Goal: Transaction & Acquisition: Purchase product/service

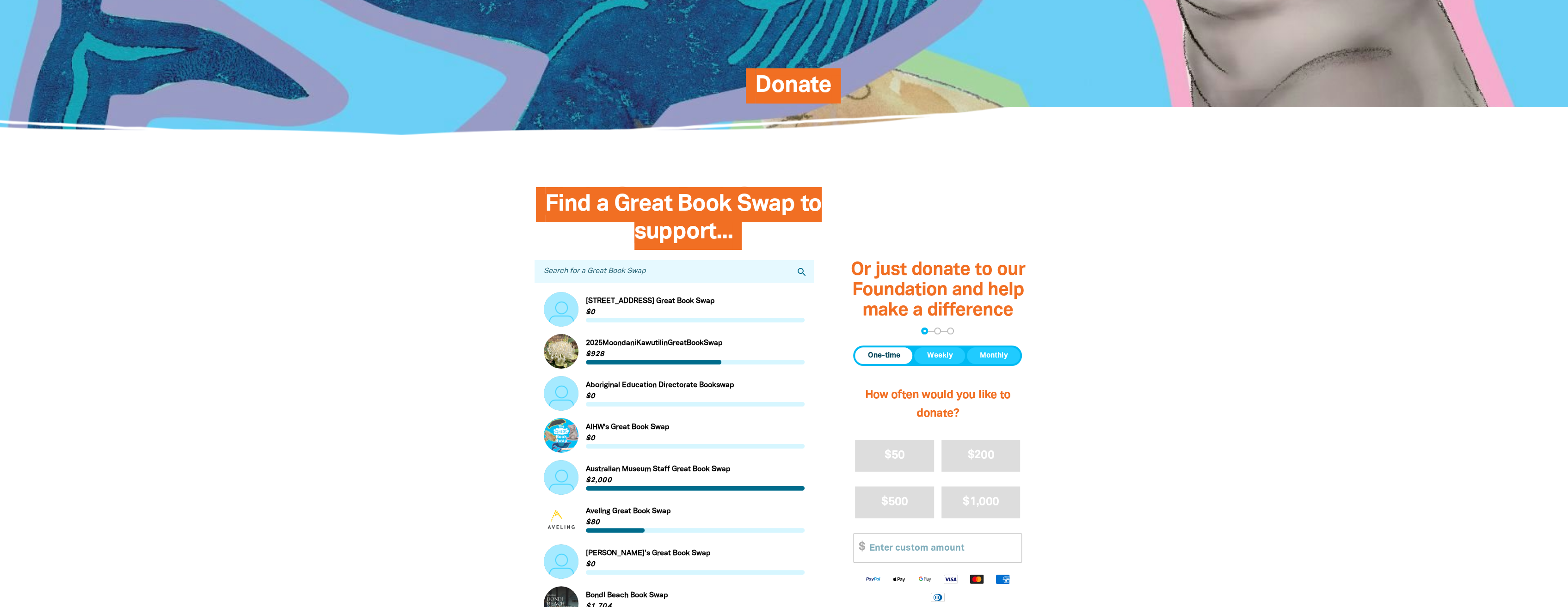
scroll to position [139, 0]
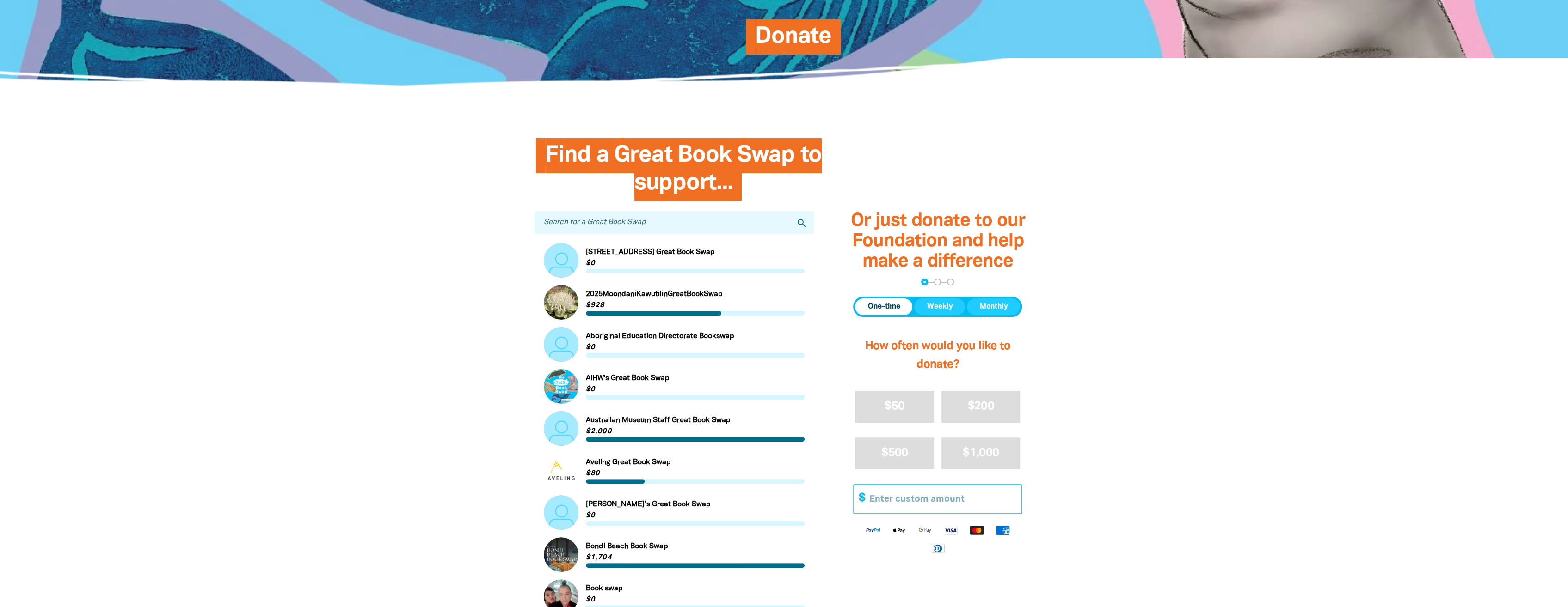
click at [904, 498] on input "Other Amount" at bounding box center [942, 499] width 159 height 28
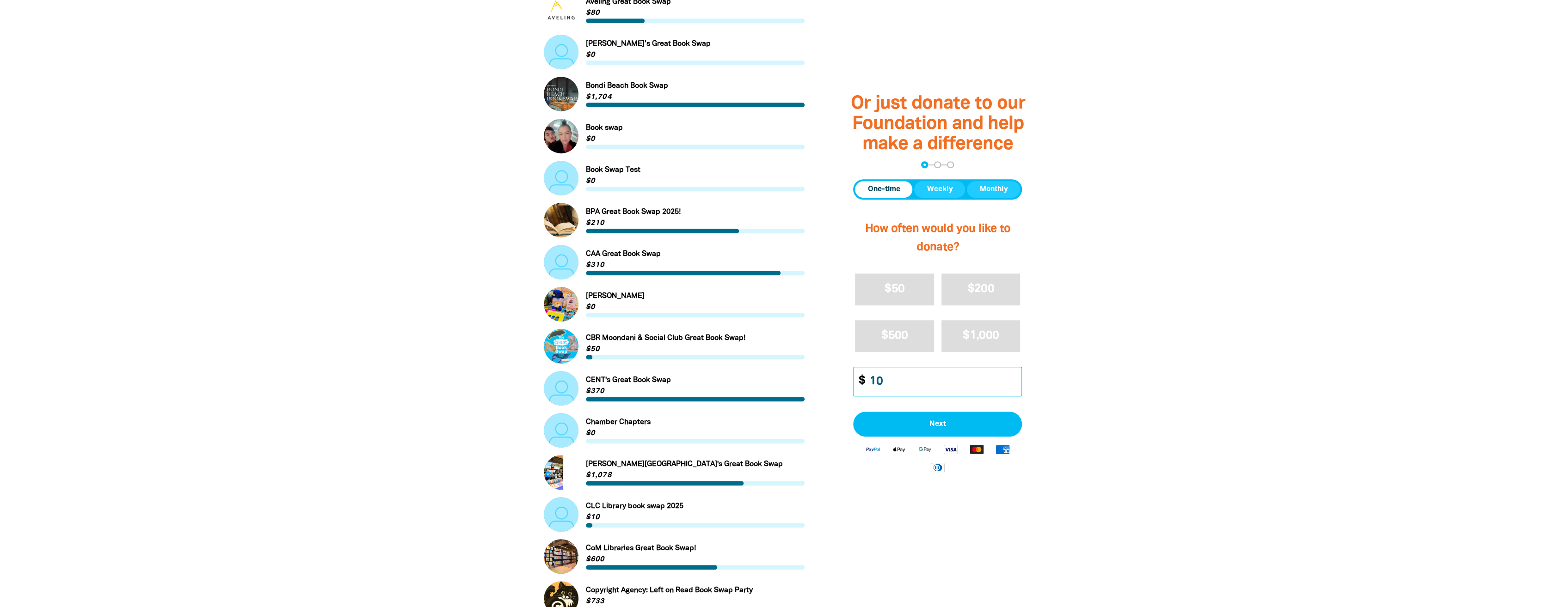
scroll to position [647, 0]
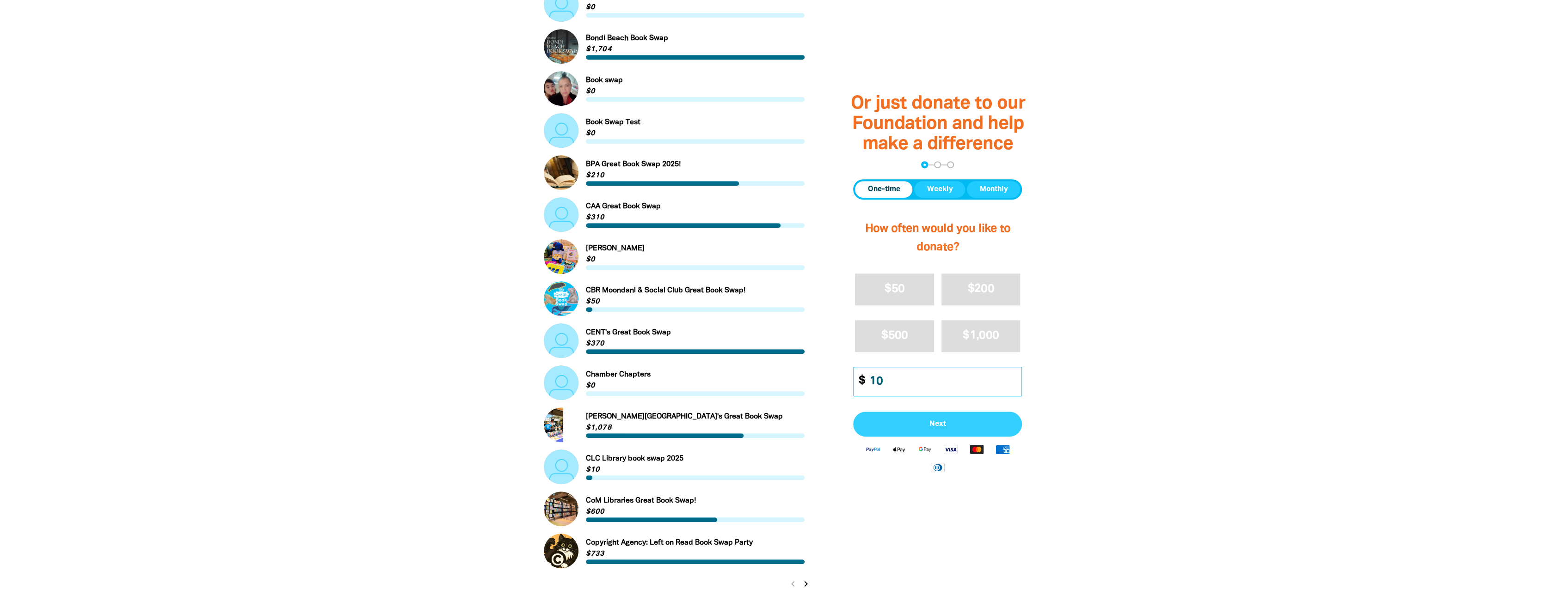
type input "10"
click at [939, 415] on button "Next" at bounding box center [937, 423] width 168 height 25
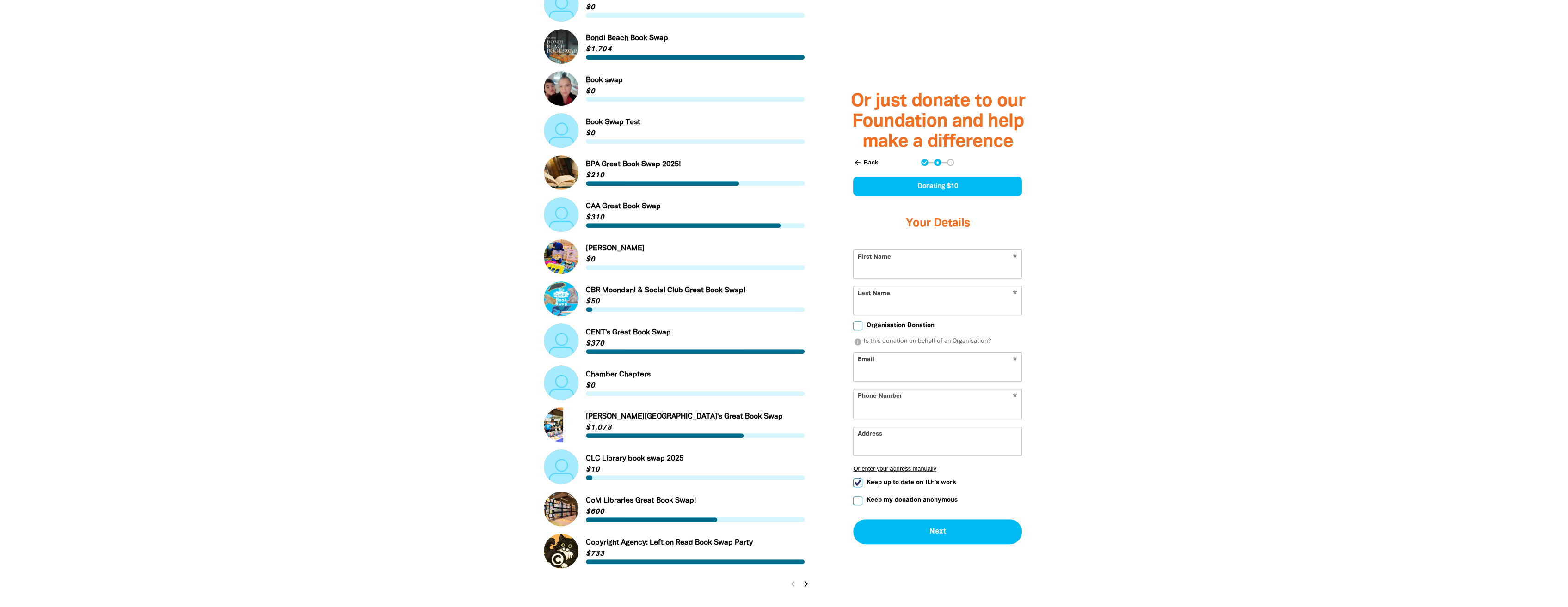
select select "AU"
click at [911, 271] on input "First Name" at bounding box center [937, 264] width 168 height 28
type input "[PERSON_NAME]"
type input "0404 521 148"
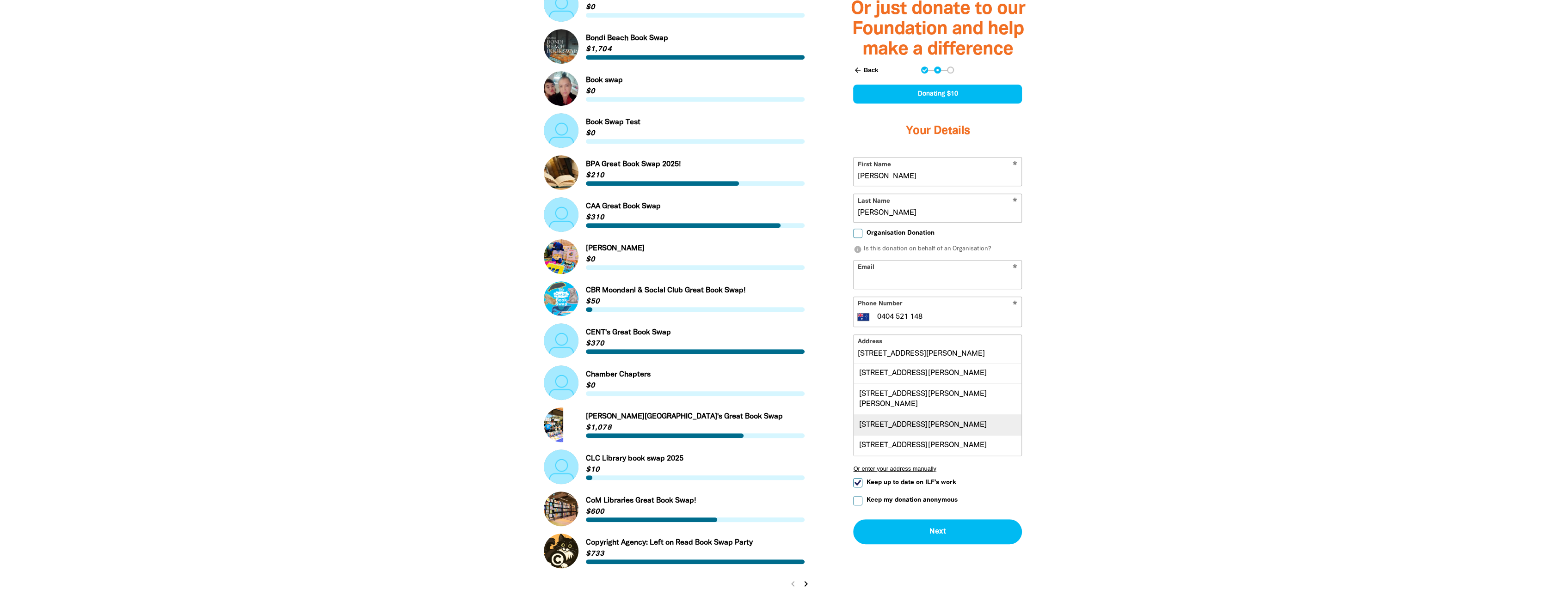
scroll to position [47, 0]
click at [970, 430] on div "[STREET_ADDRESS][PERSON_NAME]" at bounding box center [937, 439] width 168 height 20
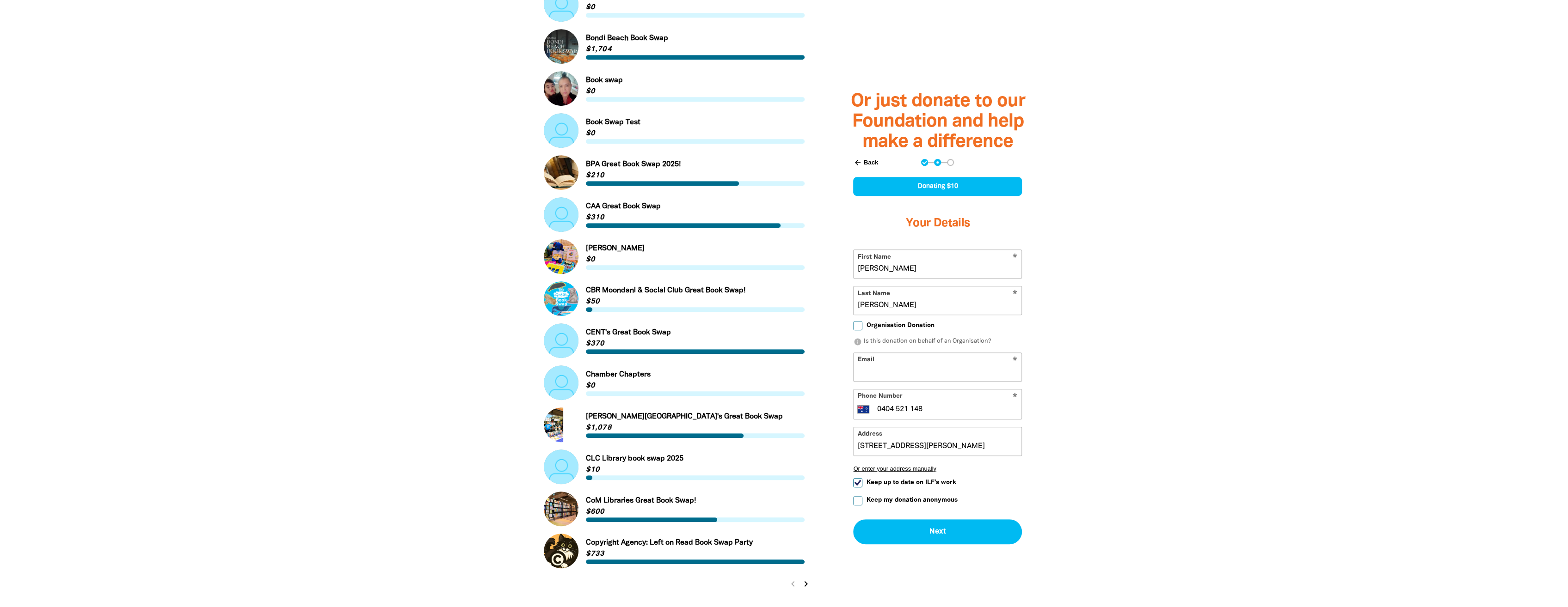
type input "[STREET_ADDRESS][PERSON_NAME]"
click at [912, 366] on input "Email" at bounding box center [937, 366] width 168 height 28
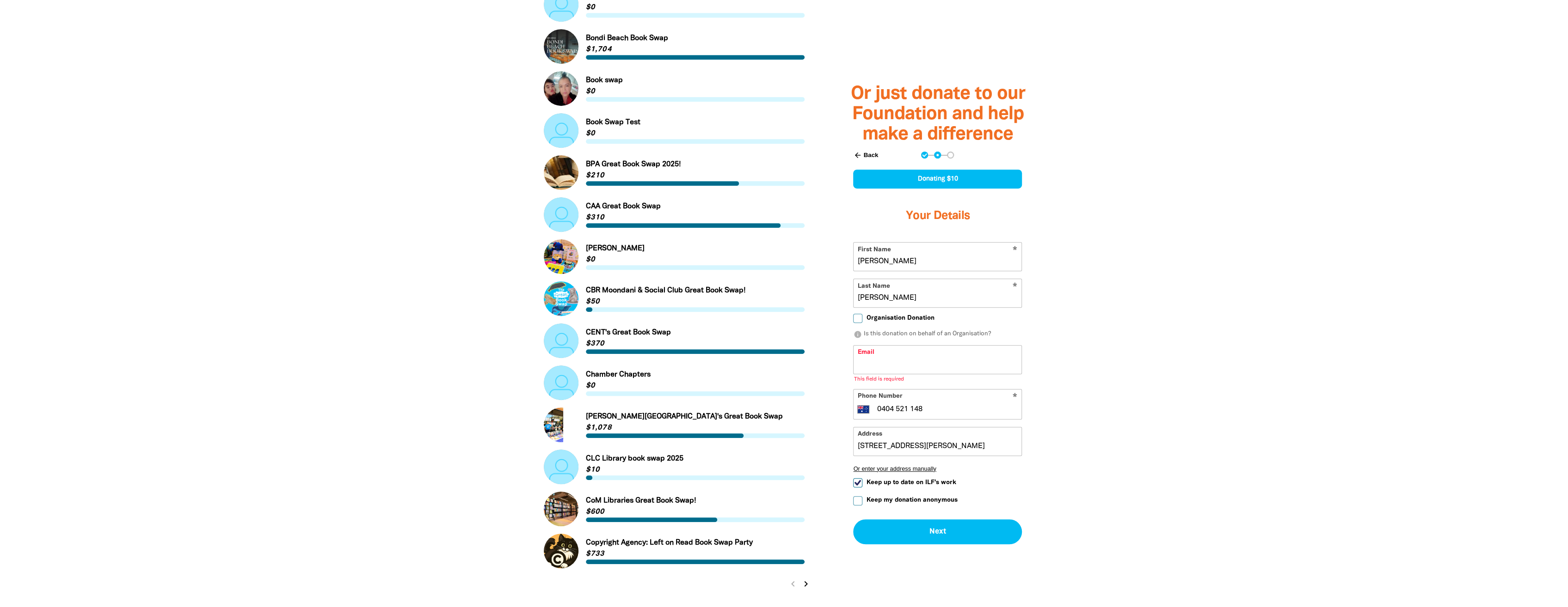
click at [859, 323] on input "Organisation Donation" at bounding box center [857, 318] width 10 height 10
checkbox input "true"
select select "AU"
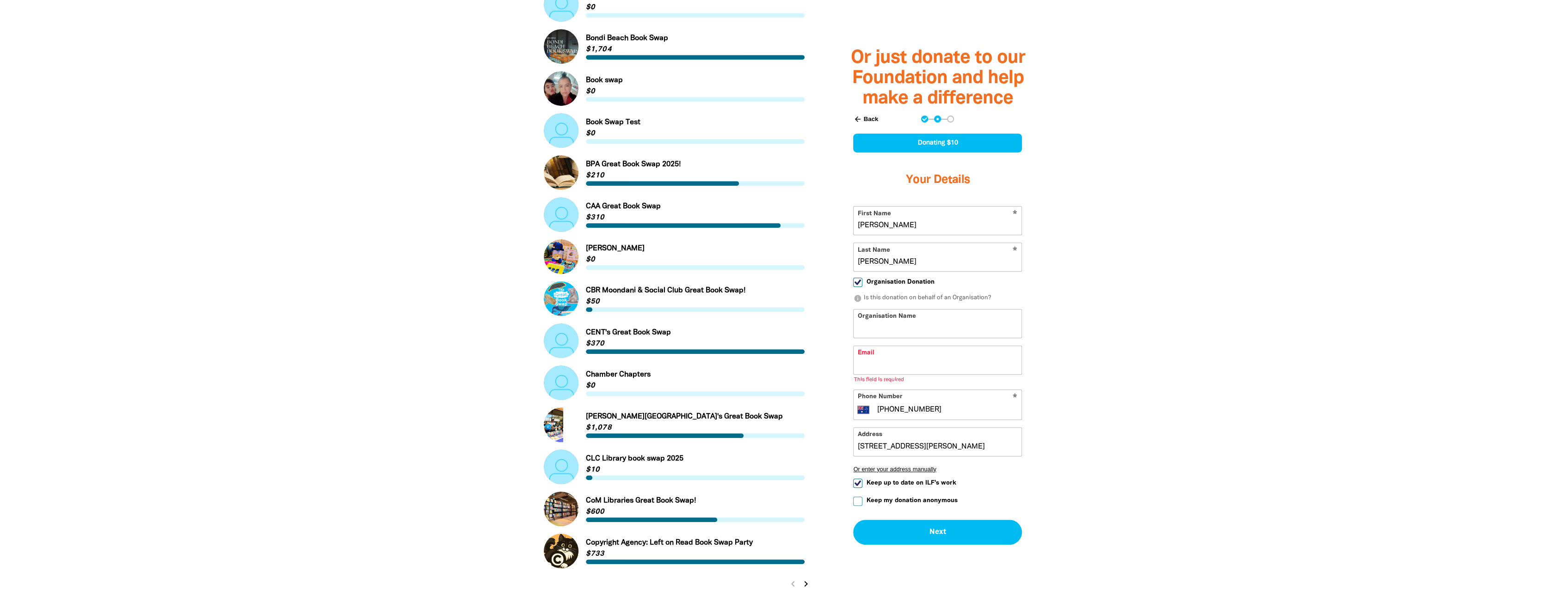
click at [881, 329] on input "Organisation Name" at bounding box center [937, 323] width 168 height 28
type input "QIC"
type input "[PERSON_NAME][EMAIL_ADDRESS][DOMAIN_NAME]"
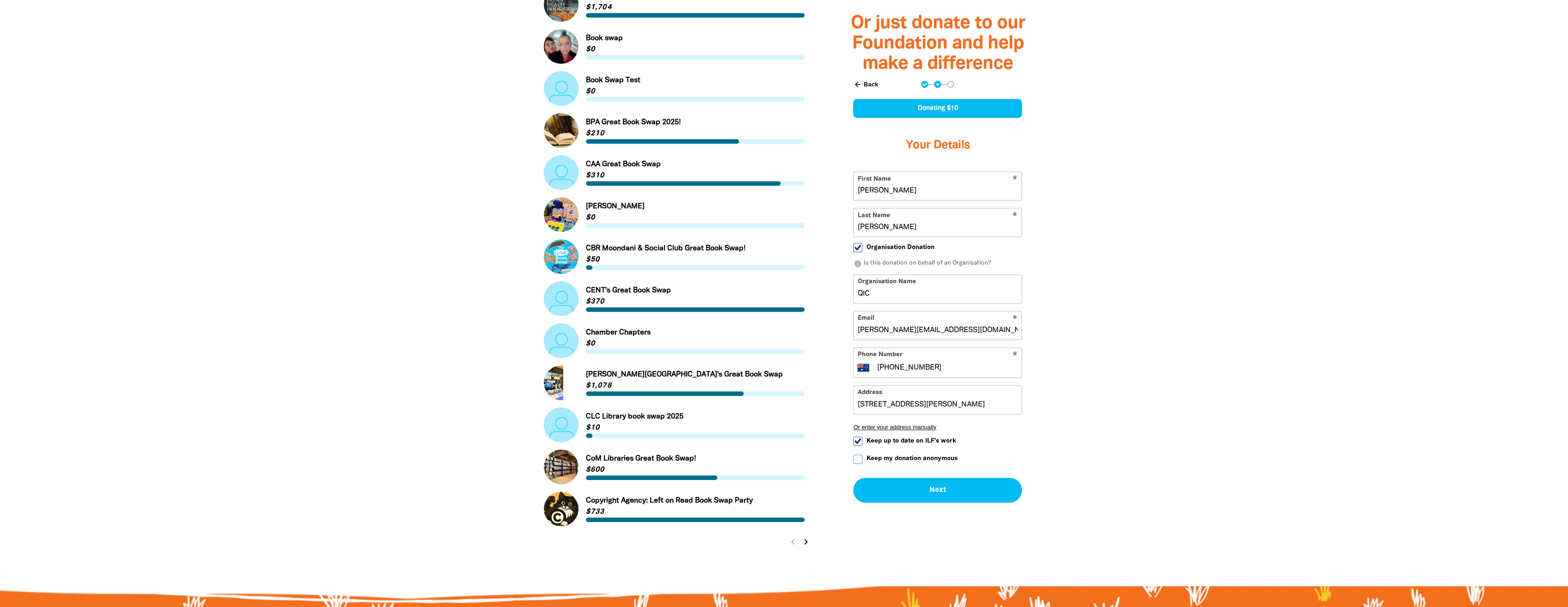
scroll to position [647, 0]
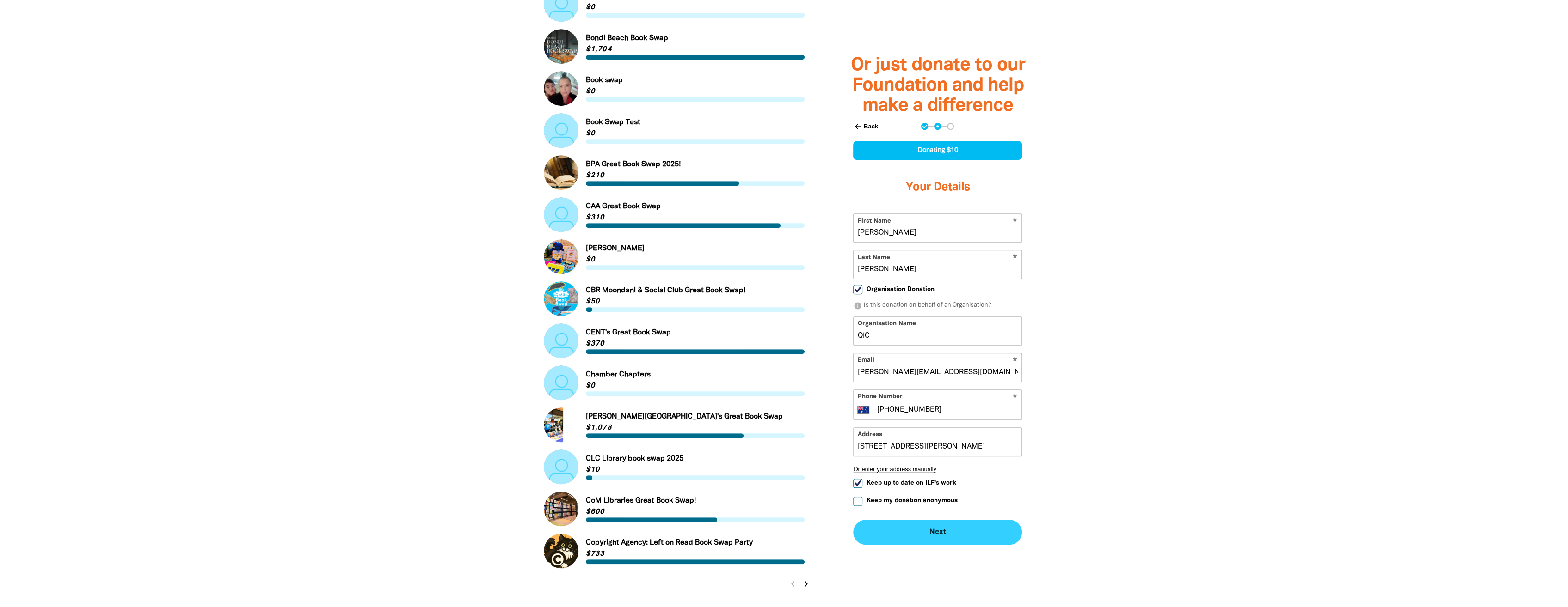
click at [914, 535] on button "Next chevron_right" at bounding box center [937, 532] width 168 height 25
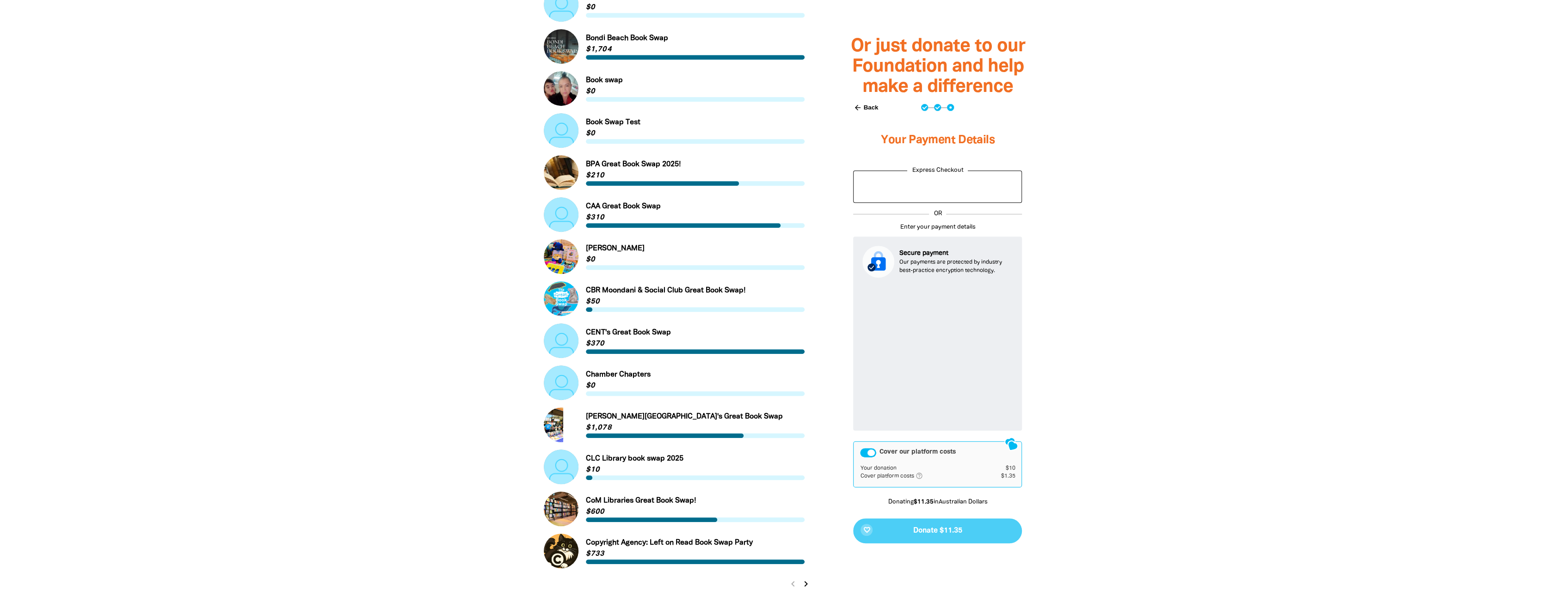
click at [1153, 359] on div at bounding box center [784, 117] width 1568 height 1005
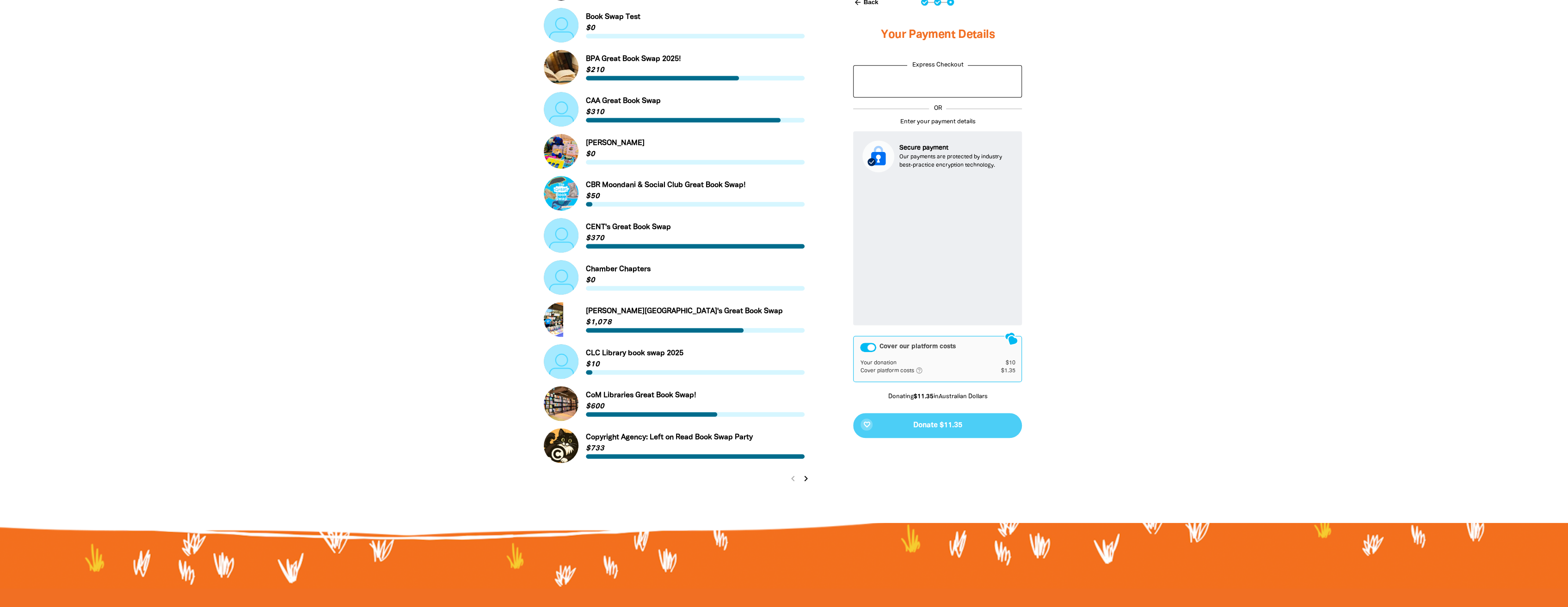
scroll to position [786, 0]
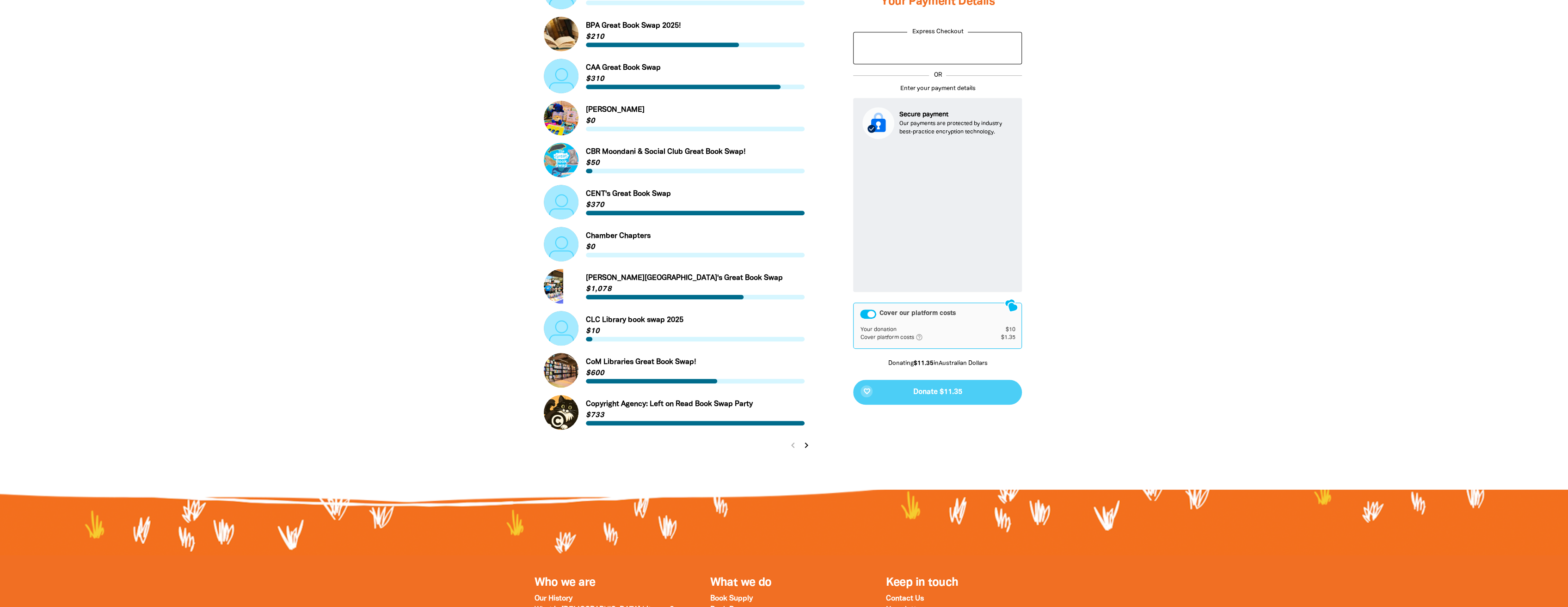
click at [800, 444] on icon "chevron_right" at bounding box center [806, 446] width 11 height 11
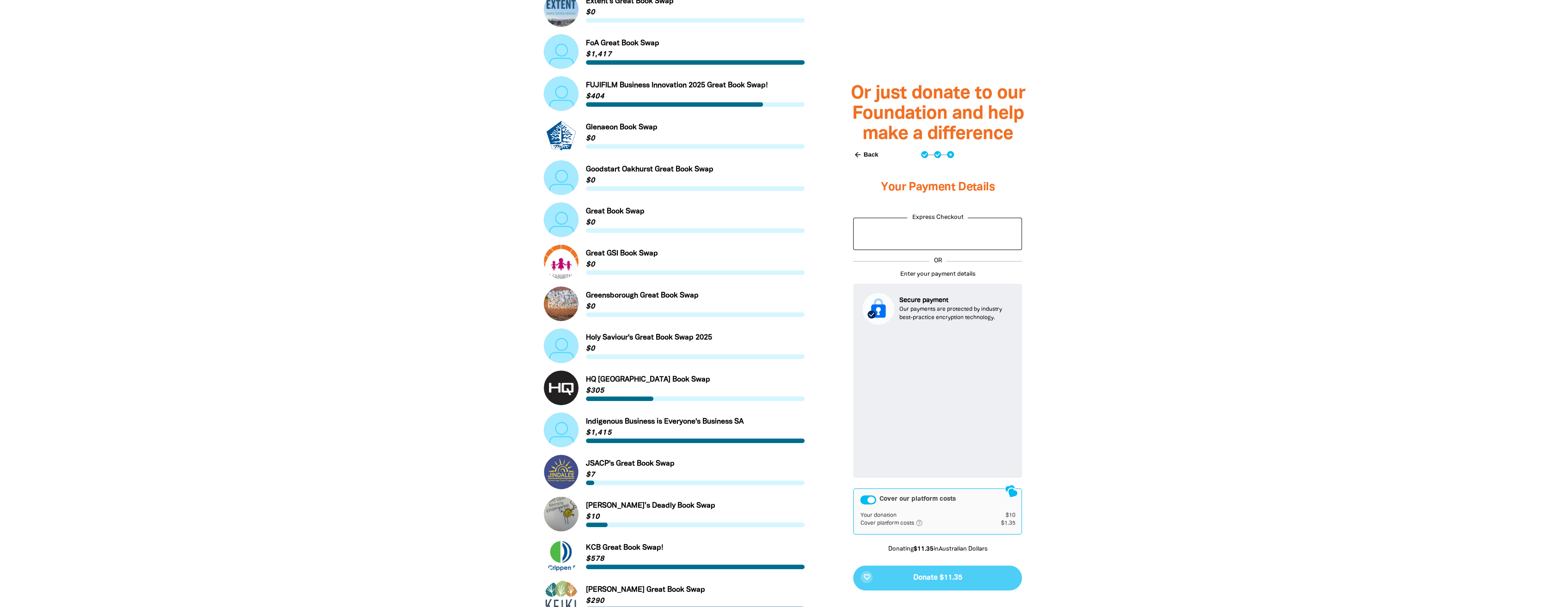
scroll to position [781, 0]
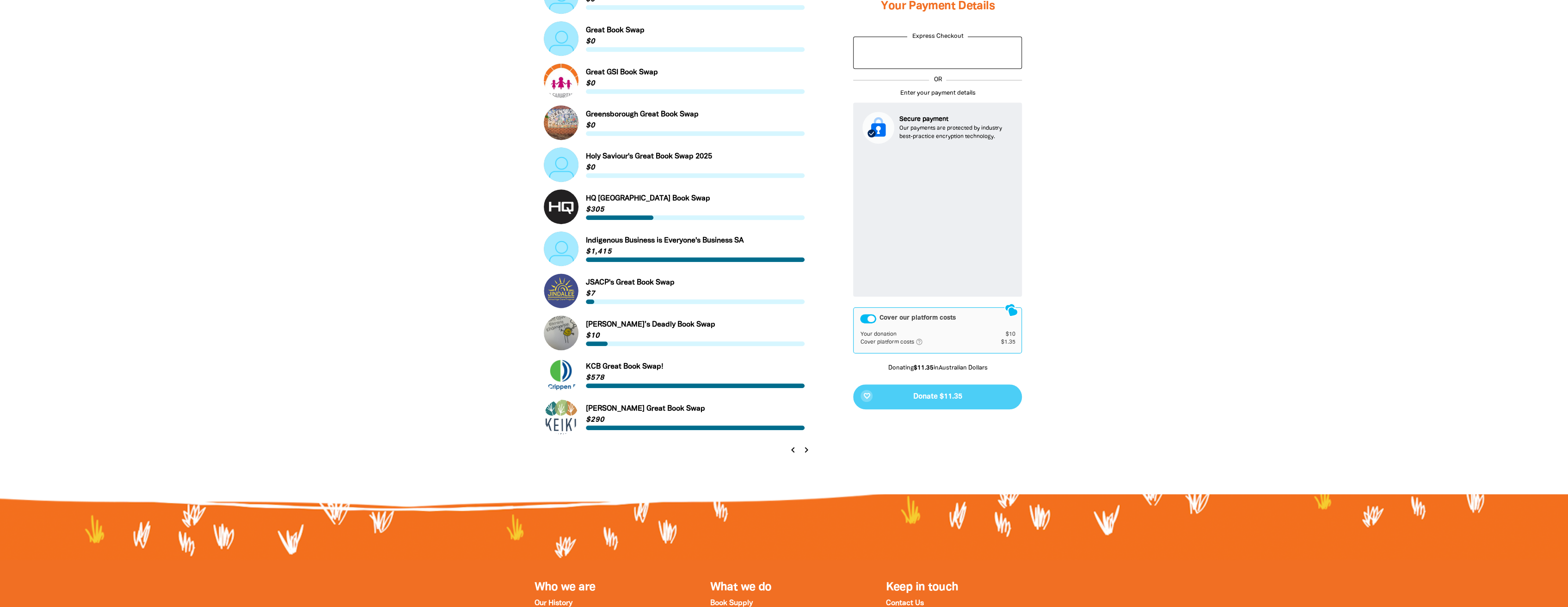
click at [807, 451] on icon "chevron_right" at bounding box center [806, 450] width 11 height 11
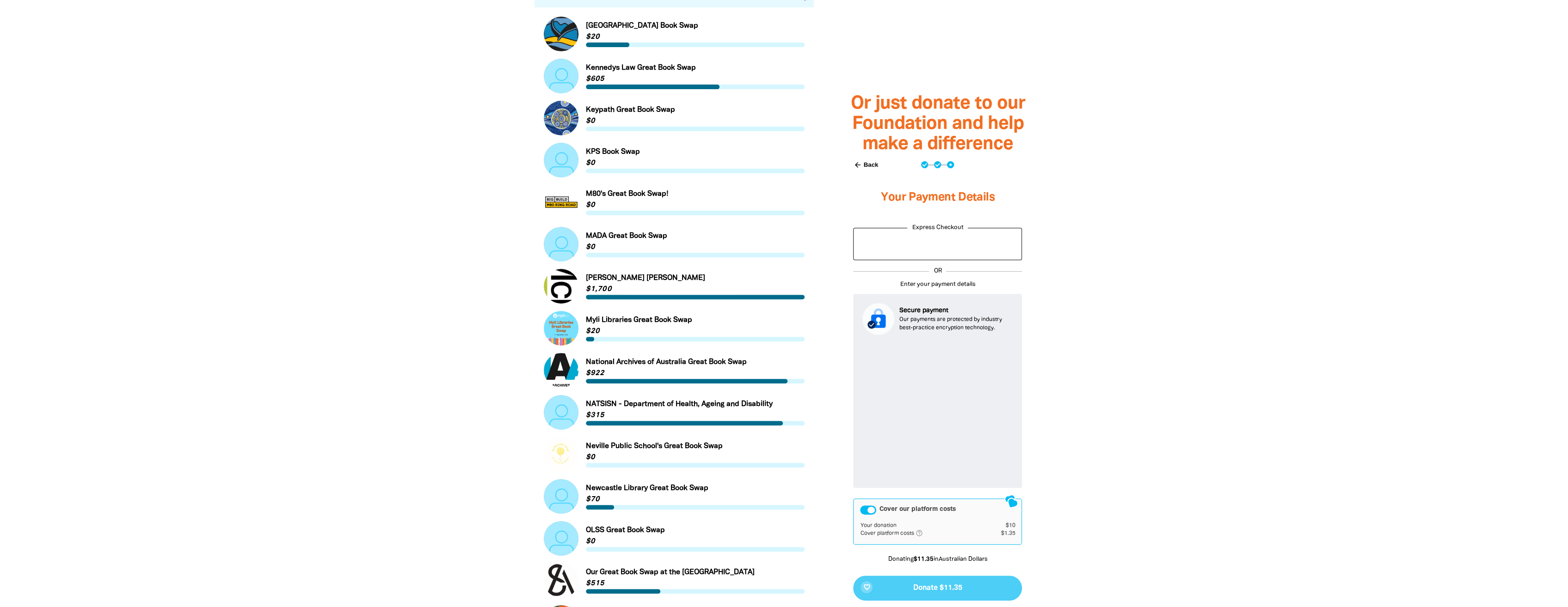
scroll to position [642, 0]
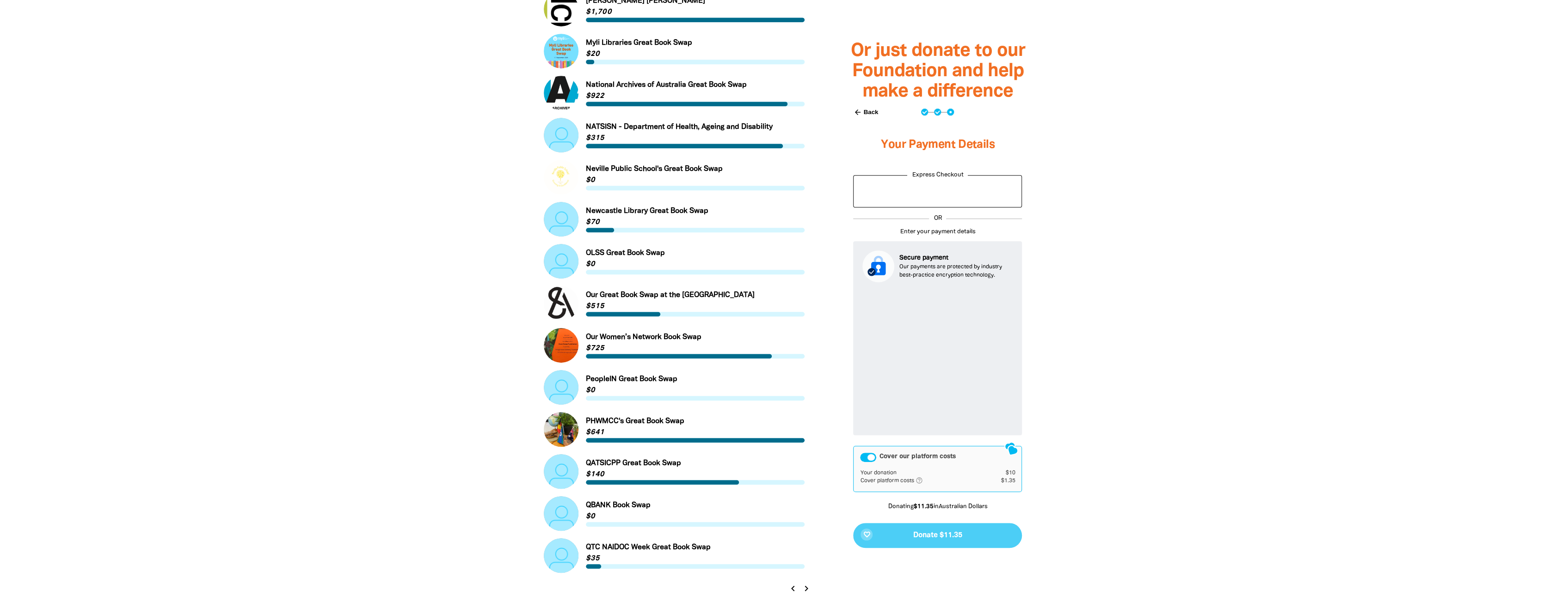
click at [804, 591] on icon "chevron_right" at bounding box center [806, 589] width 11 height 11
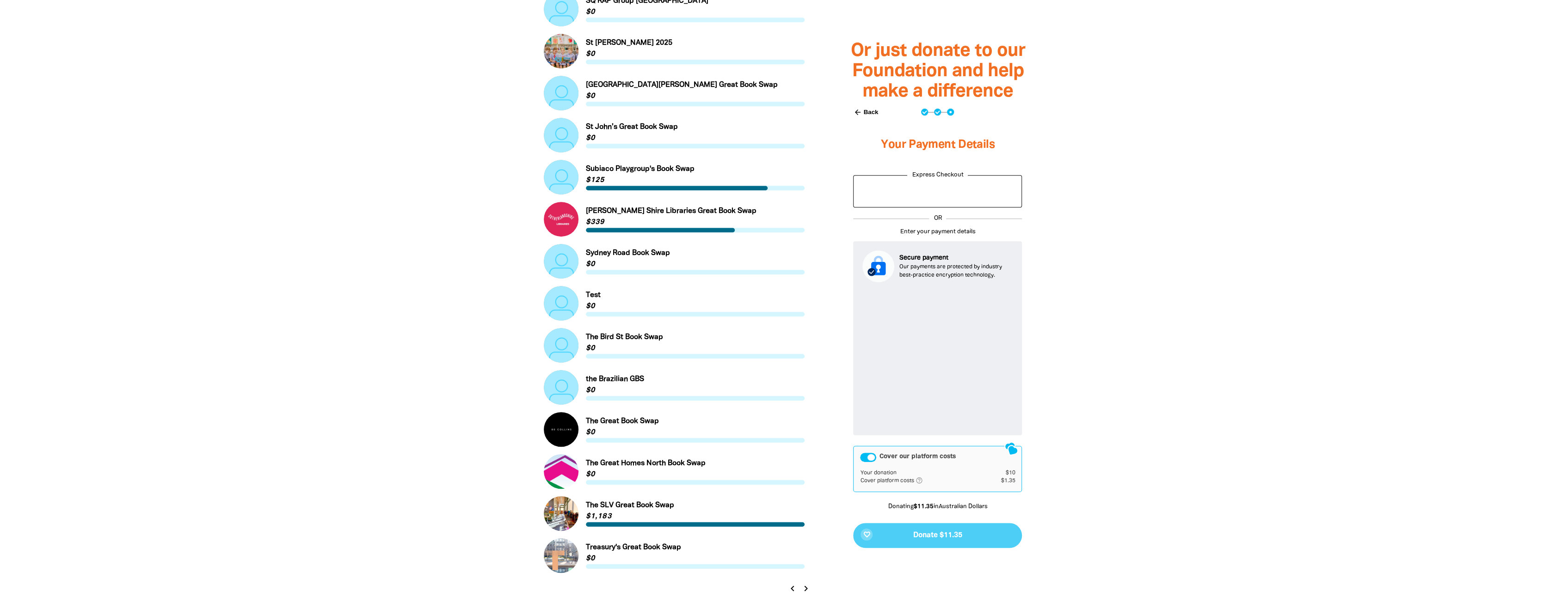
click at [792, 593] on icon "chevron_left" at bounding box center [792, 589] width 11 height 11
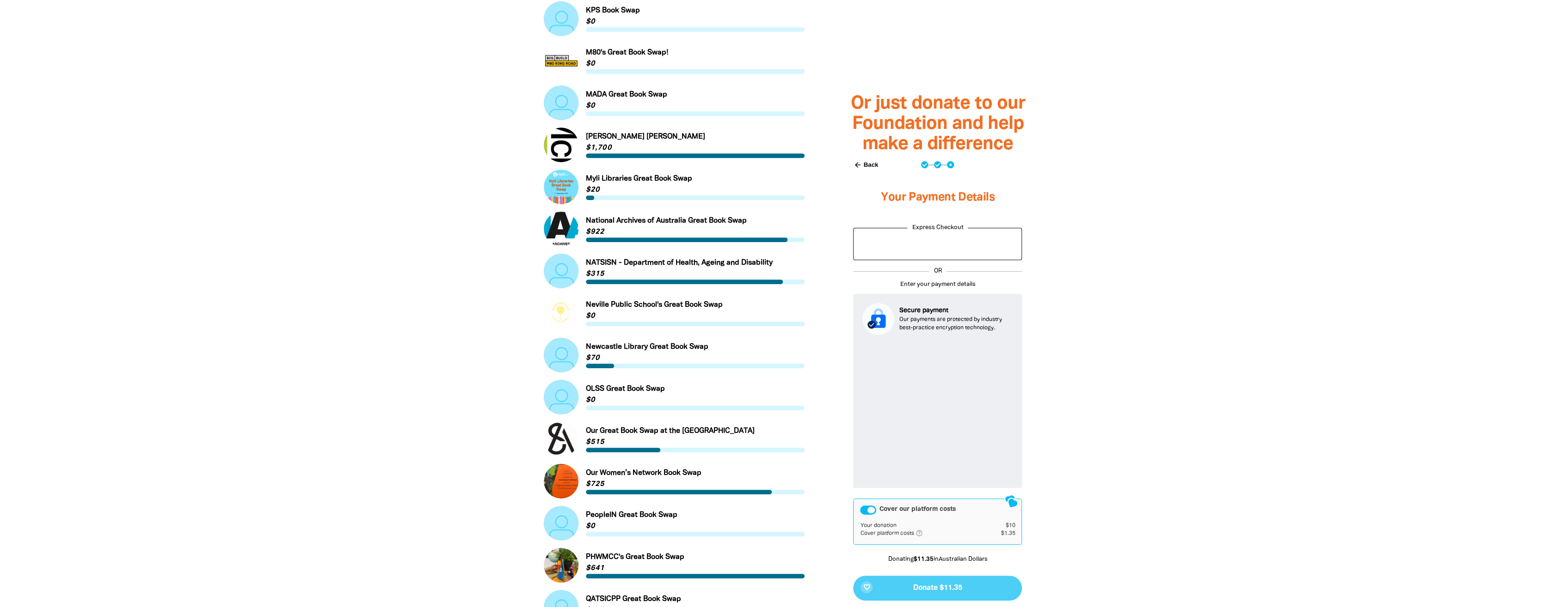
scroll to position [550, 0]
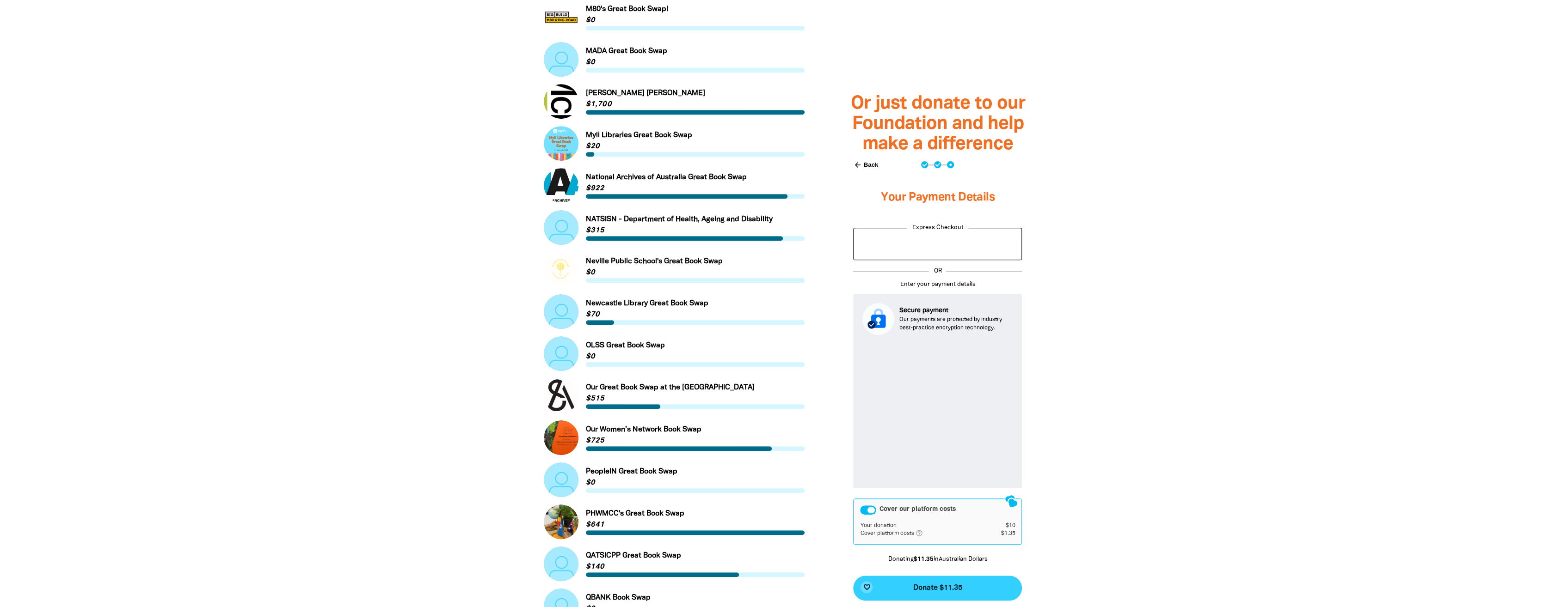
click at [946, 586] on span "Donate $11.35" at bounding box center [937, 588] width 49 height 7
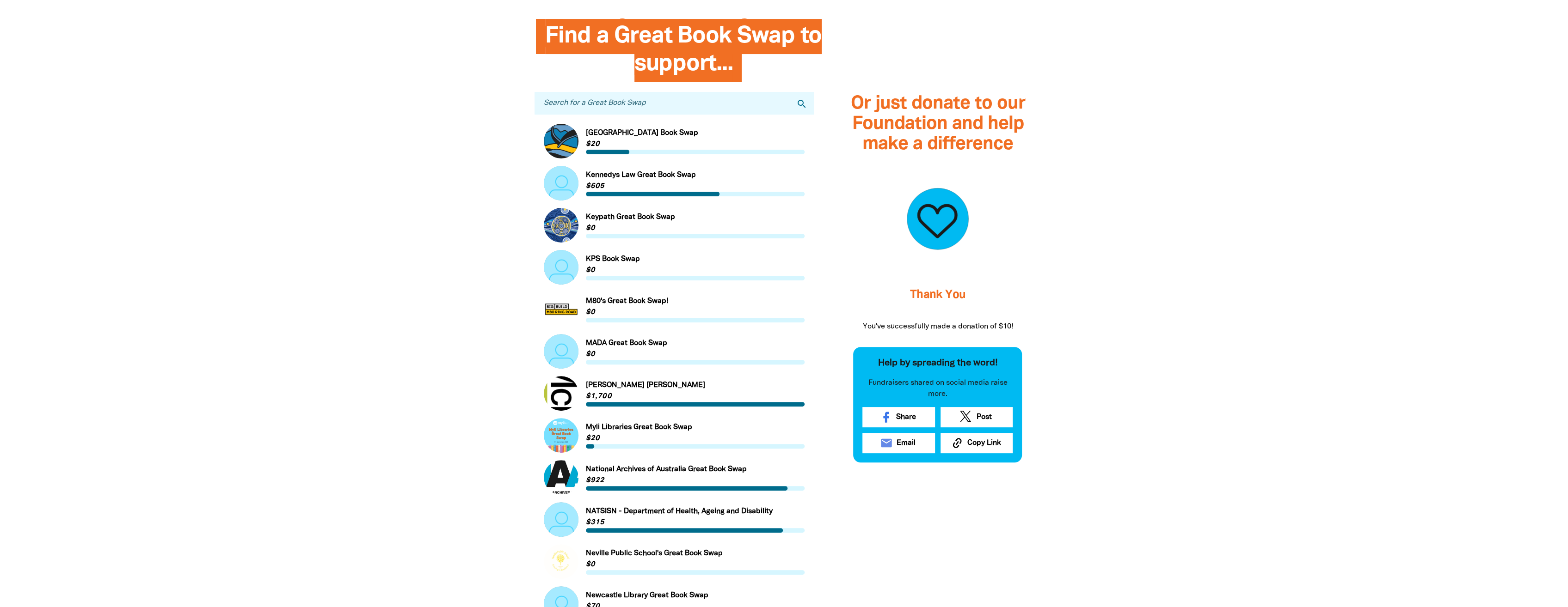
scroll to position [258, 0]
click at [619, 106] on input "Search for a Great Book Swap" at bounding box center [674, 103] width 280 height 22
type input "QIC"
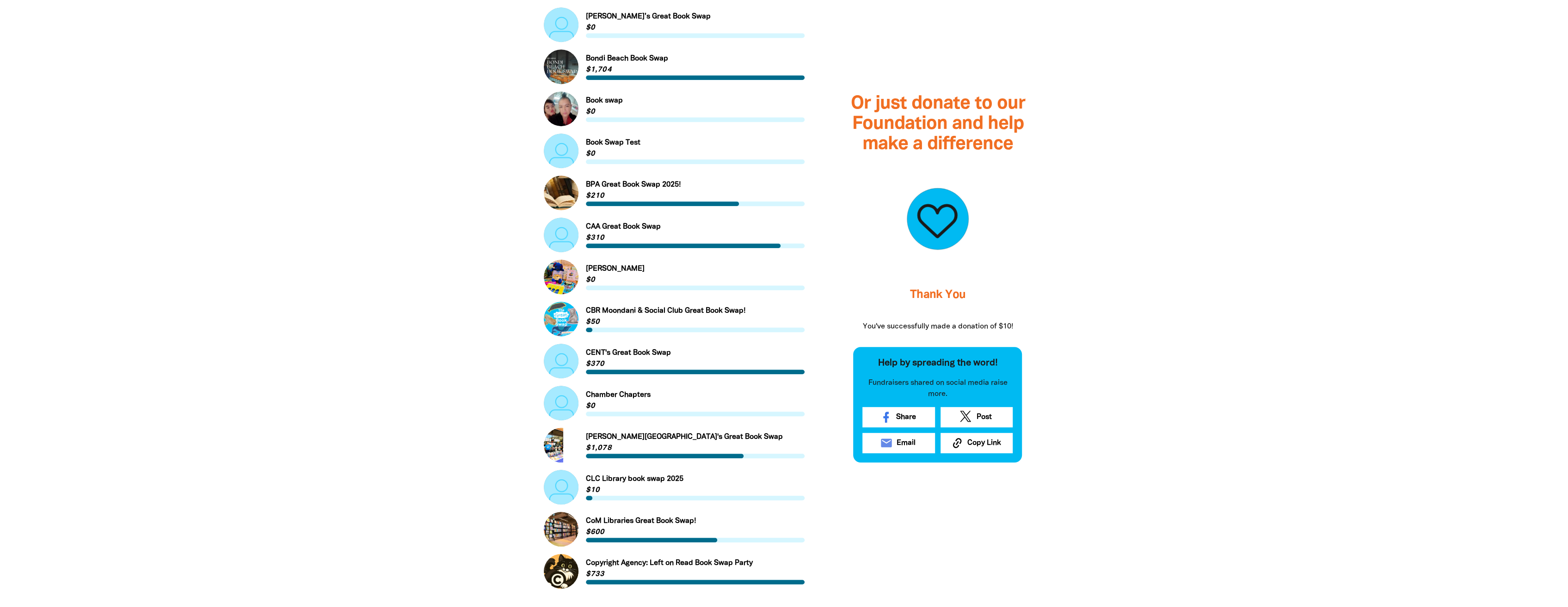
scroll to position [767, 0]
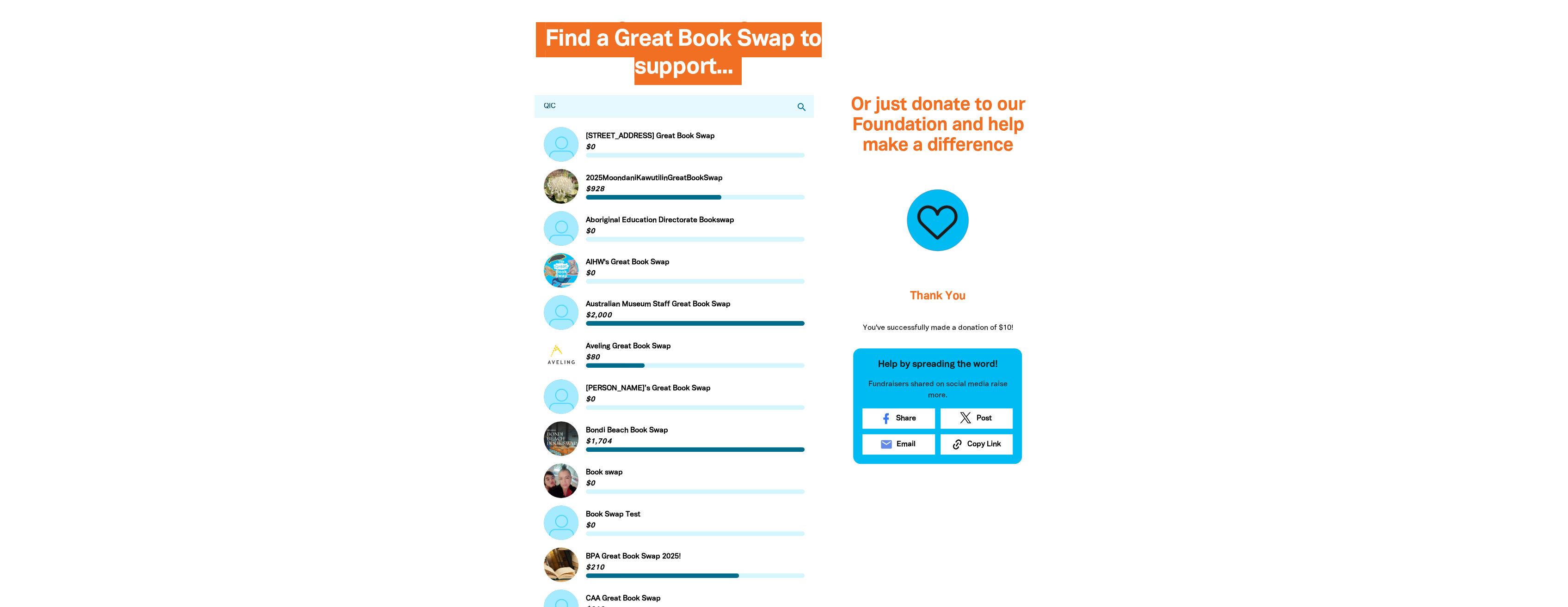
scroll to position [212, 0]
